Goal: Information Seeking & Learning: Check status

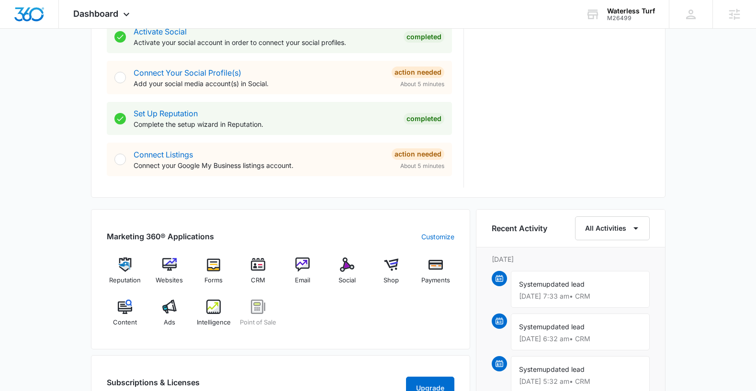
scroll to position [521, 0]
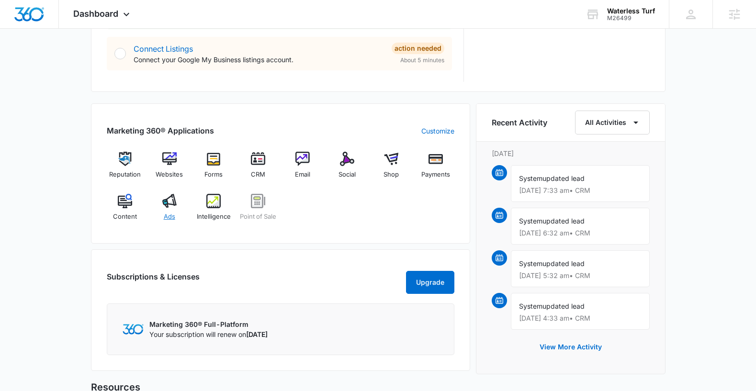
click at [169, 214] on span "Ads" at bounding box center [169, 217] width 11 height 10
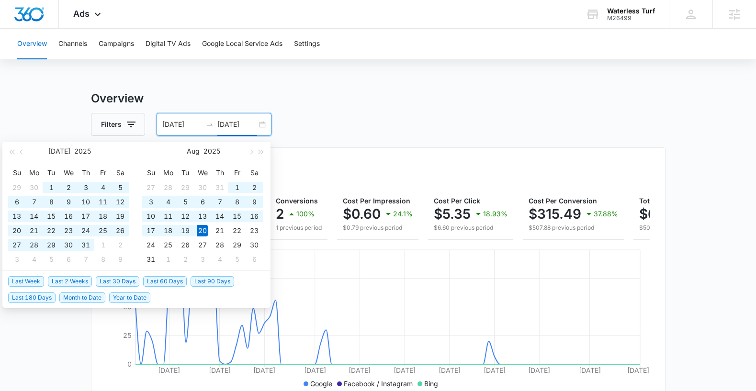
click at [234, 125] on input "08/20/2025" at bounding box center [237, 124] width 40 height 11
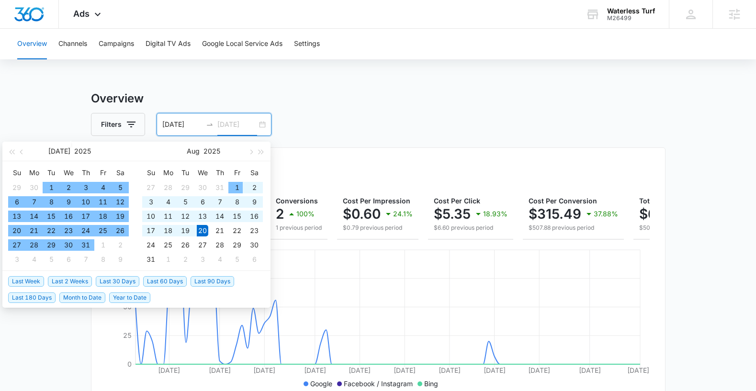
type input "08/20/2025"
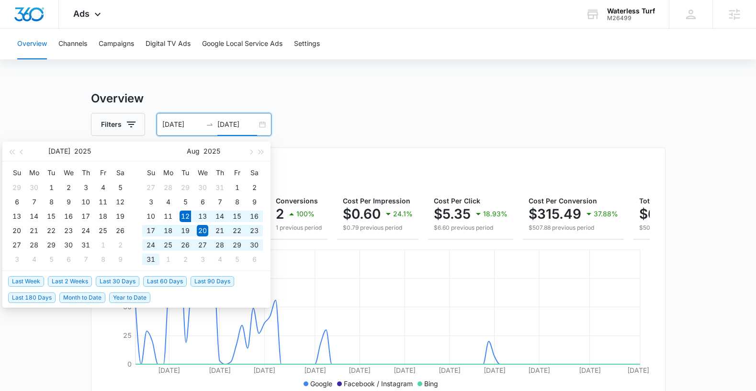
click at [109, 281] on span "Last 30 Days" at bounding box center [118, 281] width 44 height 11
type input "08/12/2025"
type input "09/11/2025"
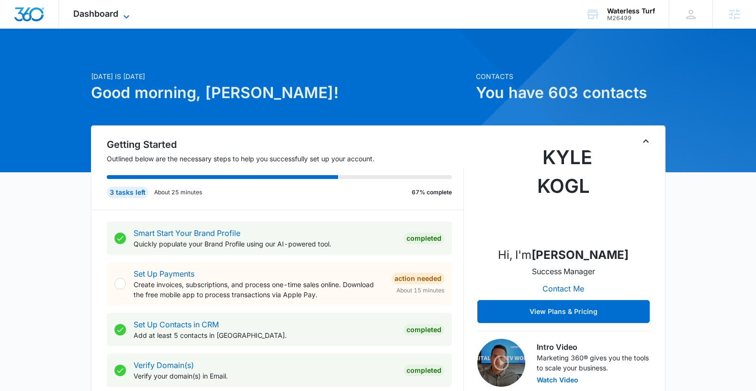
click at [93, 17] on span "Dashboard" at bounding box center [95, 14] width 45 height 10
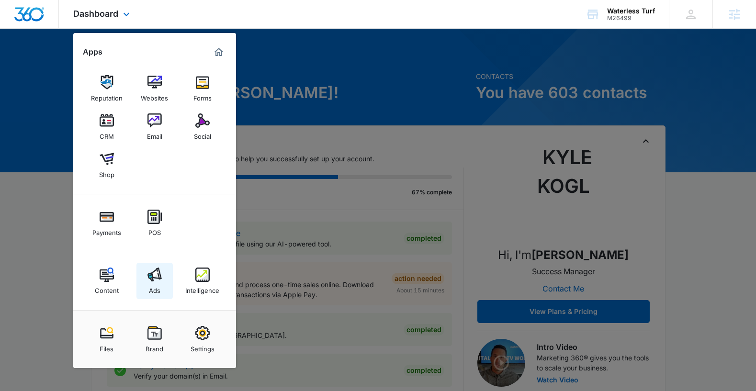
click at [155, 276] on img at bounding box center [154, 275] width 14 height 14
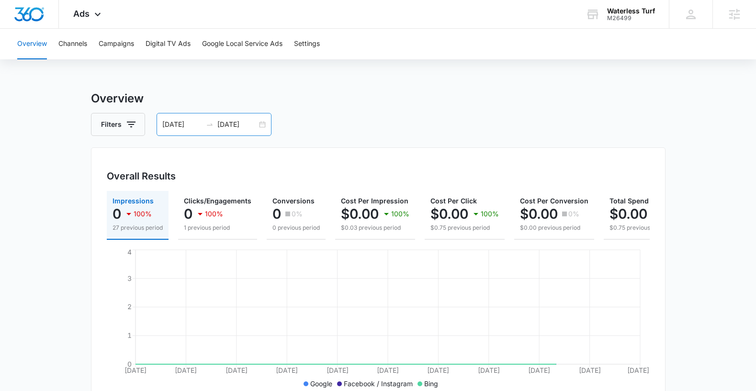
click at [180, 126] on input "[DATE]" at bounding box center [182, 124] width 40 height 11
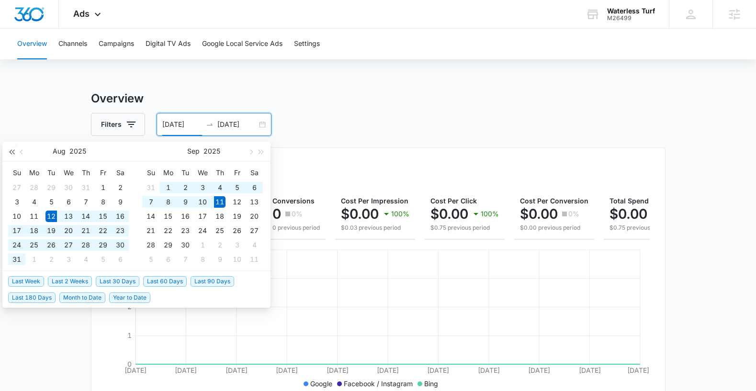
click at [13, 155] on button "button" at bounding box center [11, 151] width 11 height 19
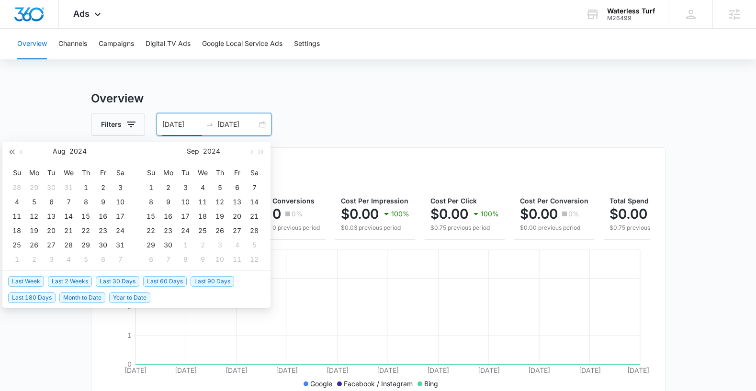
click at [13, 155] on button "button" at bounding box center [11, 151] width 11 height 19
type input "08/01/2023"
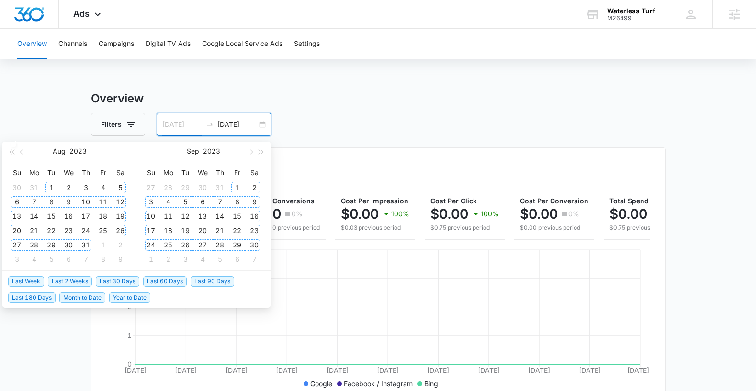
click at [51, 182] on div "1" at bounding box center [50, 187] width 11 height 11
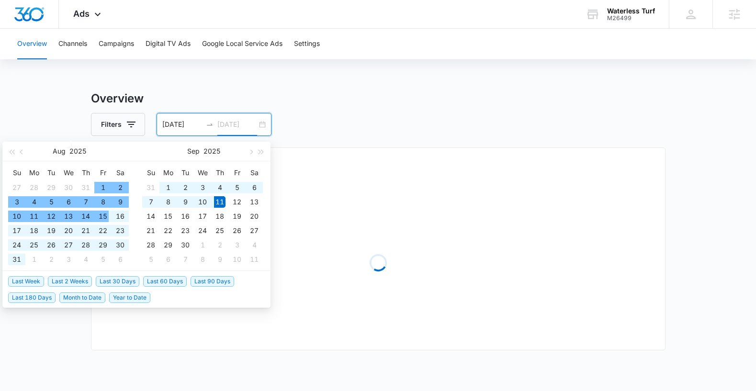
type input "09/11/2025"
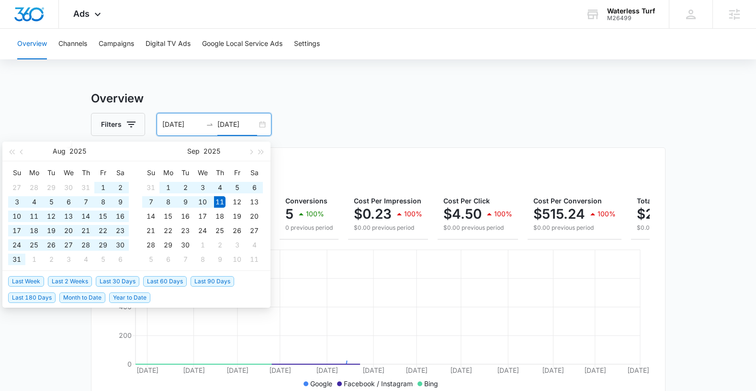
click at [395, 130] on div "Filters 08/01/2023 09/11/2025" at bounding box center [378, 124] width 574 height 23
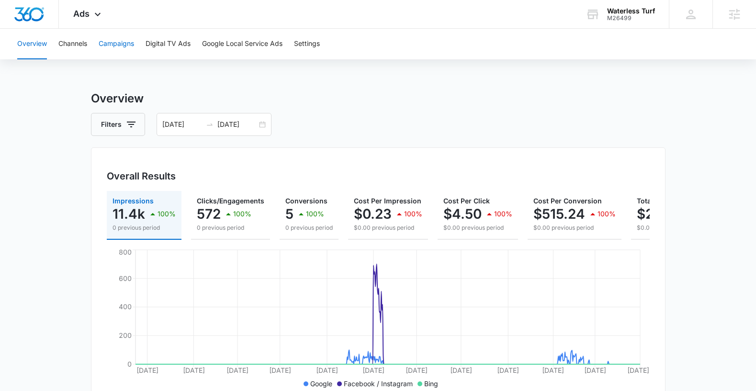
click at [119, 42] on button "Campaigns" at bounding box center [116, 44] width 35 height 31
click at [185, 126] on input "08/01/2023" at bounding box center [182, 124] width 40 height 11
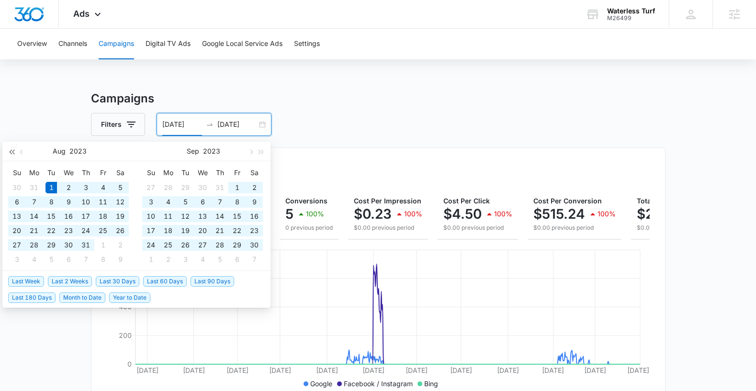
click at [11, 151] on span "button" at bounding box center [11, 151] width 5 height 5
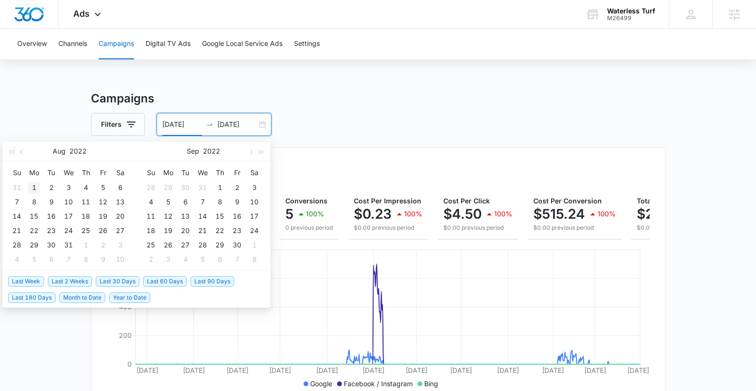
type input "08/01/2022"
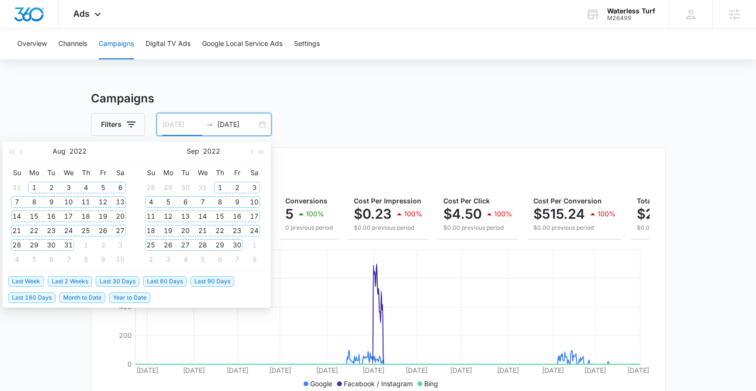
click at [35, 186] on div "1" at bounding box center [33, 187] width 11 height 11
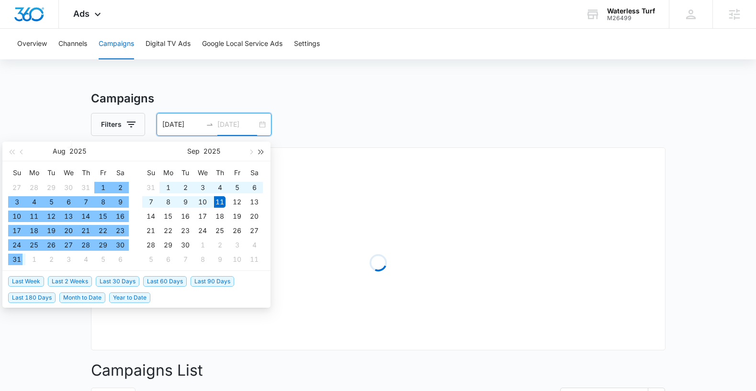
type input "[DATE]"
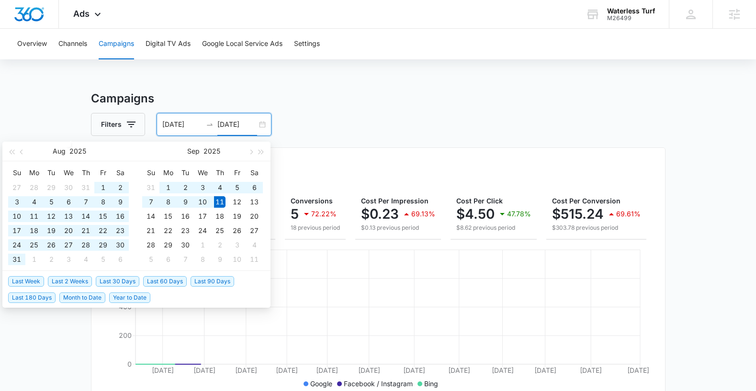
click at [332, 107] on h3 "Campaigns" at bounding box center [378, 98] width 574 height 17
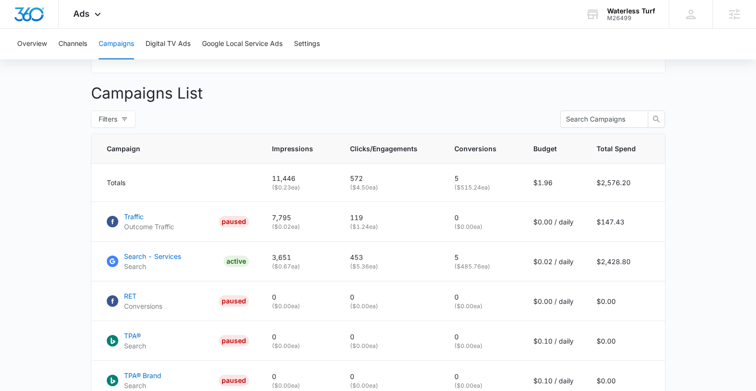
scroll to position [411, 0]
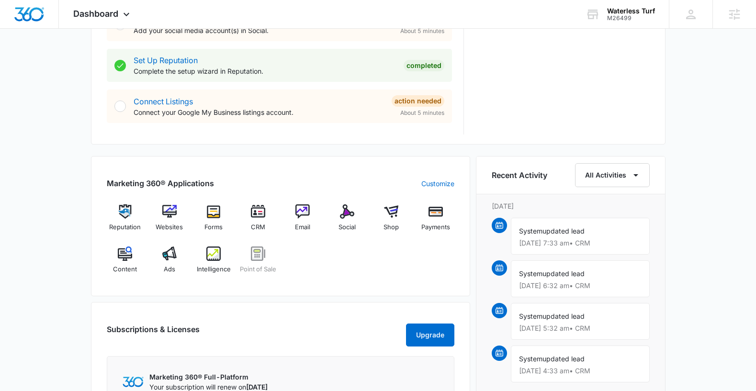
scroll to position [470, 0]
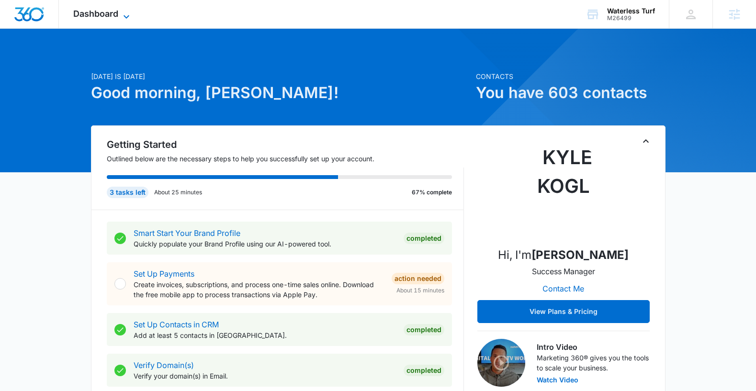
click at [82, 14] on span "Dashboard" at bounding box center [95, 14] width 45 height 10
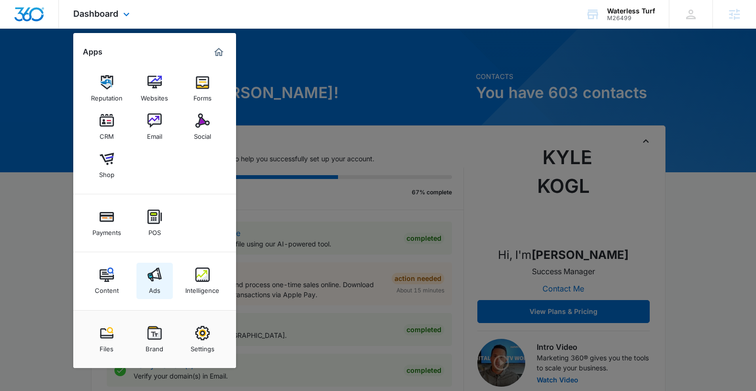
click at [152, 277] on img at bounding box center [154, 275] width 14 height 14
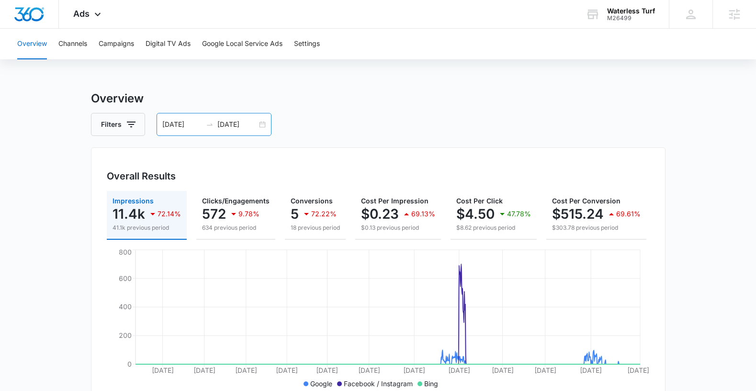
click at [244, 125] on input "09/11/2025" at bounding box center [237, 124] width 40 height 11
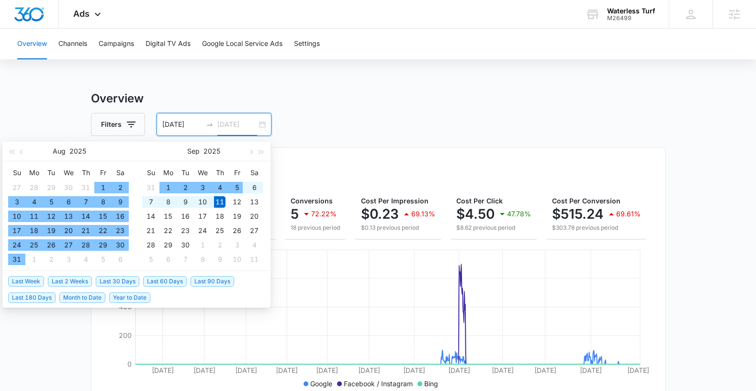
type input "09/11/2025"
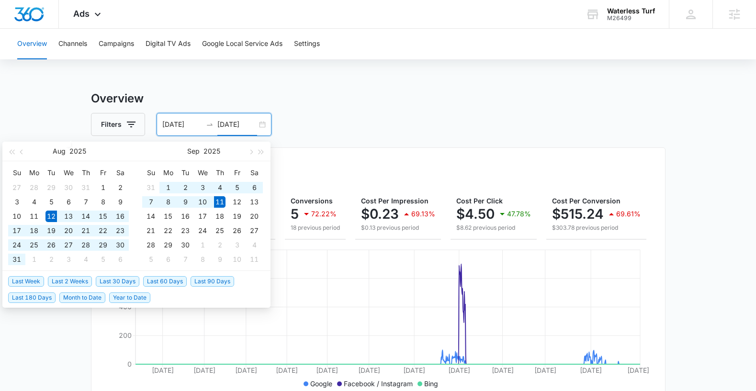
click at [114, 279] on span "Last 30 Days" at bounding box center [118, 281] width 44 height 11
type input "08/12/2025"
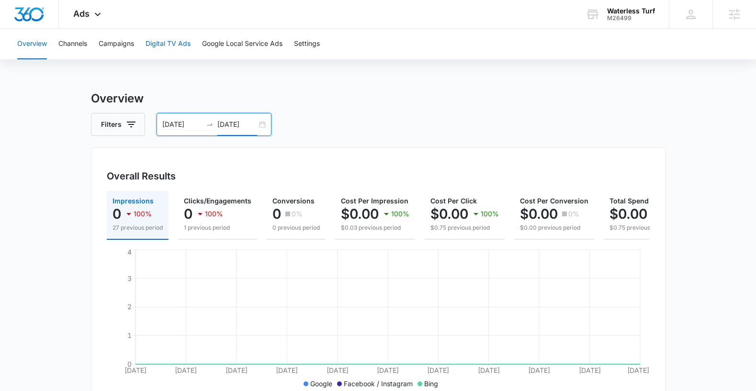
click at [173, 47] on button "Digital TV Ads" at bounding box center [167, 44] width 45 height 31
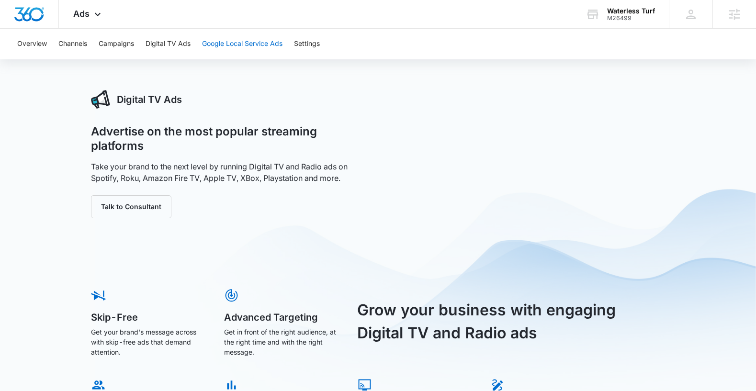
click at [230, 43] on button "Google Local Service Ads" at bounding box center [242, 44] width 80 height 31
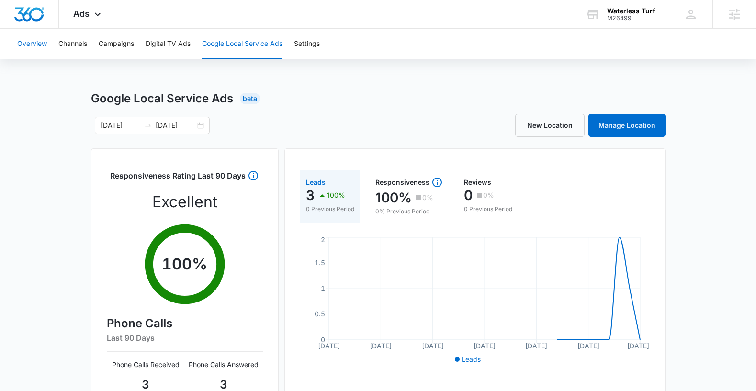
click at [30, 35] on button "Overview" at bounding box center [32, 44] width 30 height 31
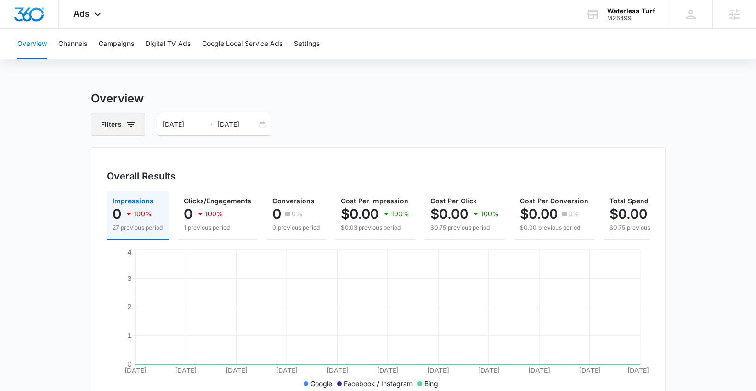
click at [116, 127] on button "Filters" at bounding box center [118, 124] width 54 height 23
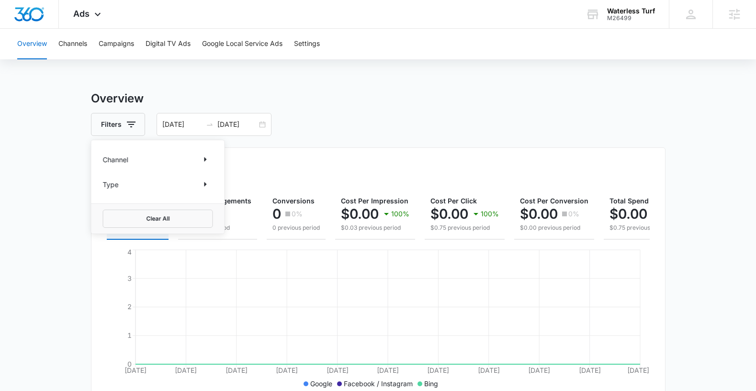
click at [192, 157] on div "Channel" at bounding box center [158, 159] width 110 height 15
click at [213, 157] on div "Channel Type" at bounding box center [157, 171] width 133 height 63
click at [209, 157] on icon "Show Channel filters" at bounding box center [205, 159] width 11 height 11
click at [111, 193] on icon at bounding box center [108, 191] width 9 height 9
click at [103, 191] on input "Google" at bounding box center [103, 191] width 0 height 0
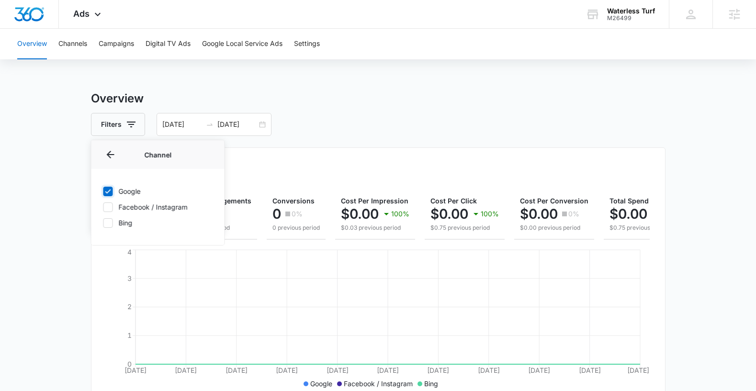
checkbox input "true"
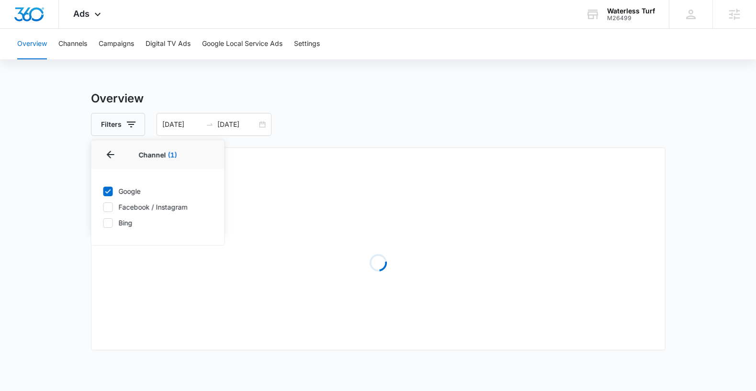
click at [111, 206] on icon at bounding box center [108, 207] width 9 height 9
click at [103, 207] on input "Facebook / Instagram" at bounding box center [103, 207] width 0 height 0
checkbox input "true"
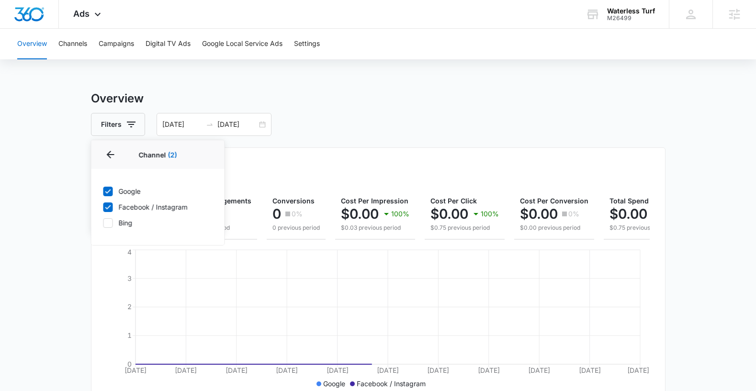
click at [109, 221] on icon at bounding box center [108, 223] width 9 height 9
click at [103, 223] on input "Bing" at bounding box center [103, 223] width 0 height 0
checkbox input "true"
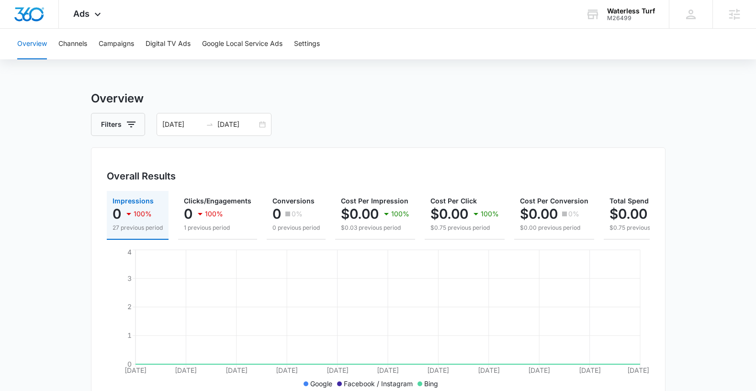
click at [313, 104] on h3 "Overview" at bounding box center [378, 98] width 574 height 17
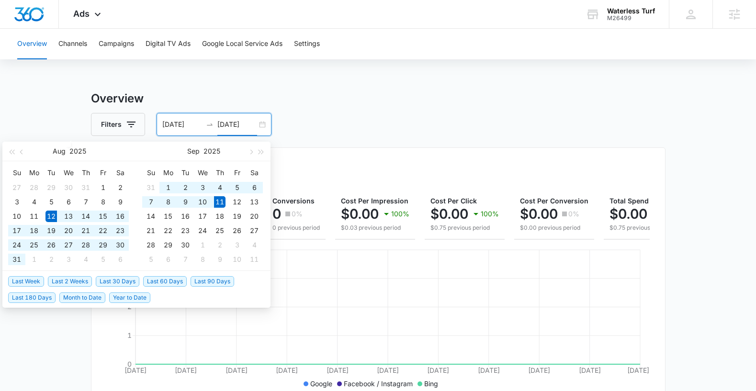
click at [230, 119] on input "09/11/2025" at bounding box center [237, 124] width 40 height 11
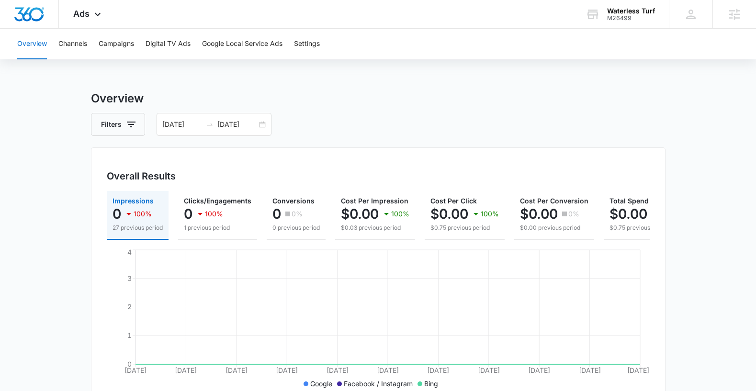
click at [396, 85] on div "Overview Channels Campaigns Digital TV Ads Google Local Service Ads Settings Ov…" at bounding box center [378, 391] width 756 height 724
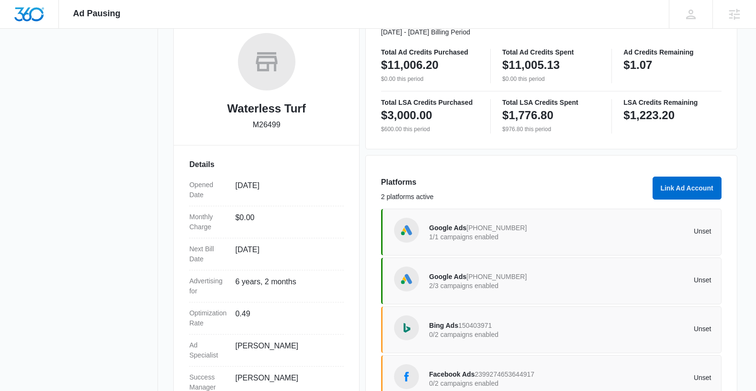
scroll to position [190, 0]
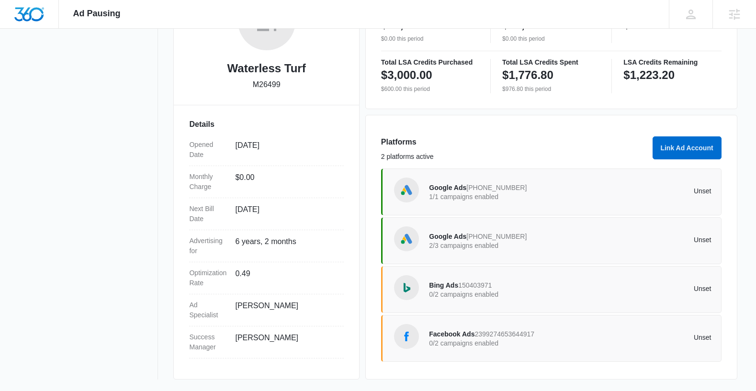
click at [532, 235] on div "Google Ads [PHONE_NUMBER] 2/3 campaigns enabled" at bounding box center [499, 241] width 141 height 20
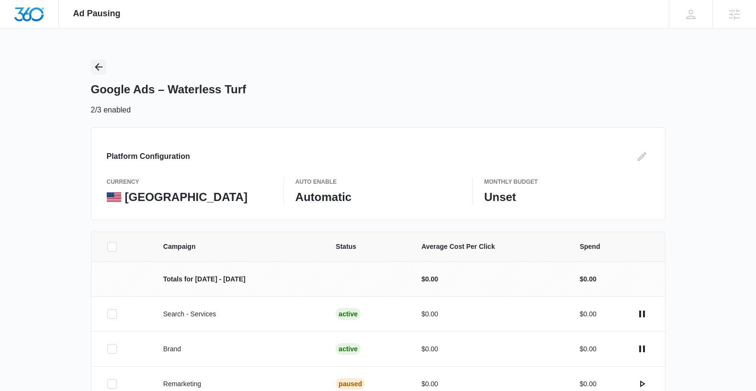
click at [98, 70] on icon "Back" at bounding box center [99, 67] width 8 height 8
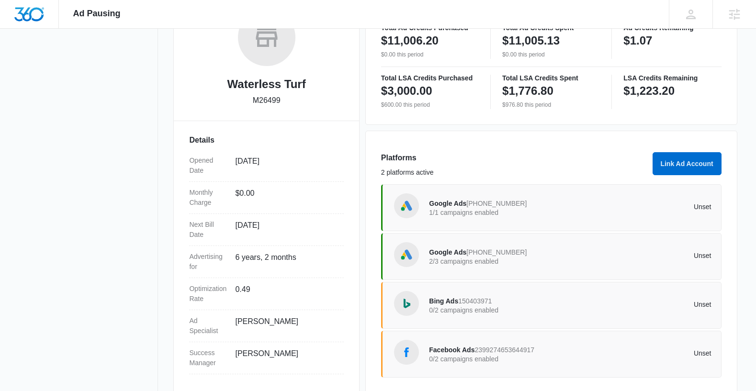
scroll to position [190, 0]
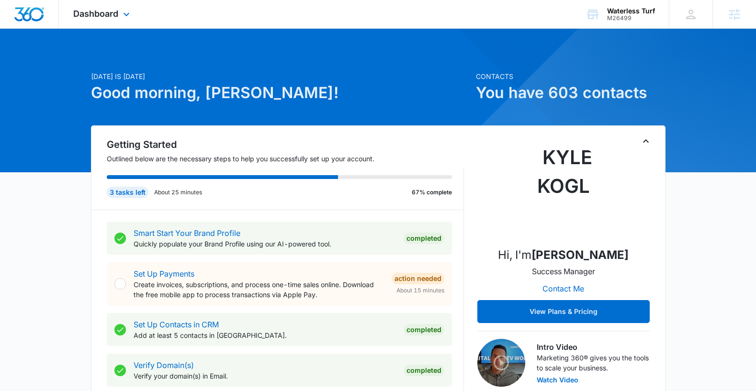
click at [89, 20] on div "Dashboard Apps Reputation Websites Forms CRM Email Social Shop Payments POS Con…" at bounding box center [103, 14] width 88 height 28
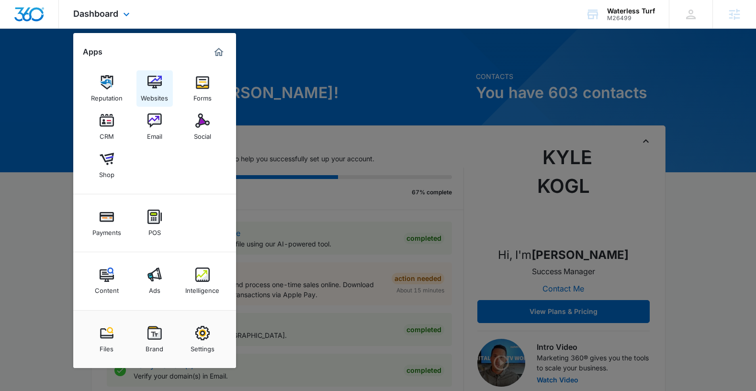
click at [157, 85] on img at bounding box center [154, 82] width 14 height 14
